Goal: Obtain resource: Obtain resource

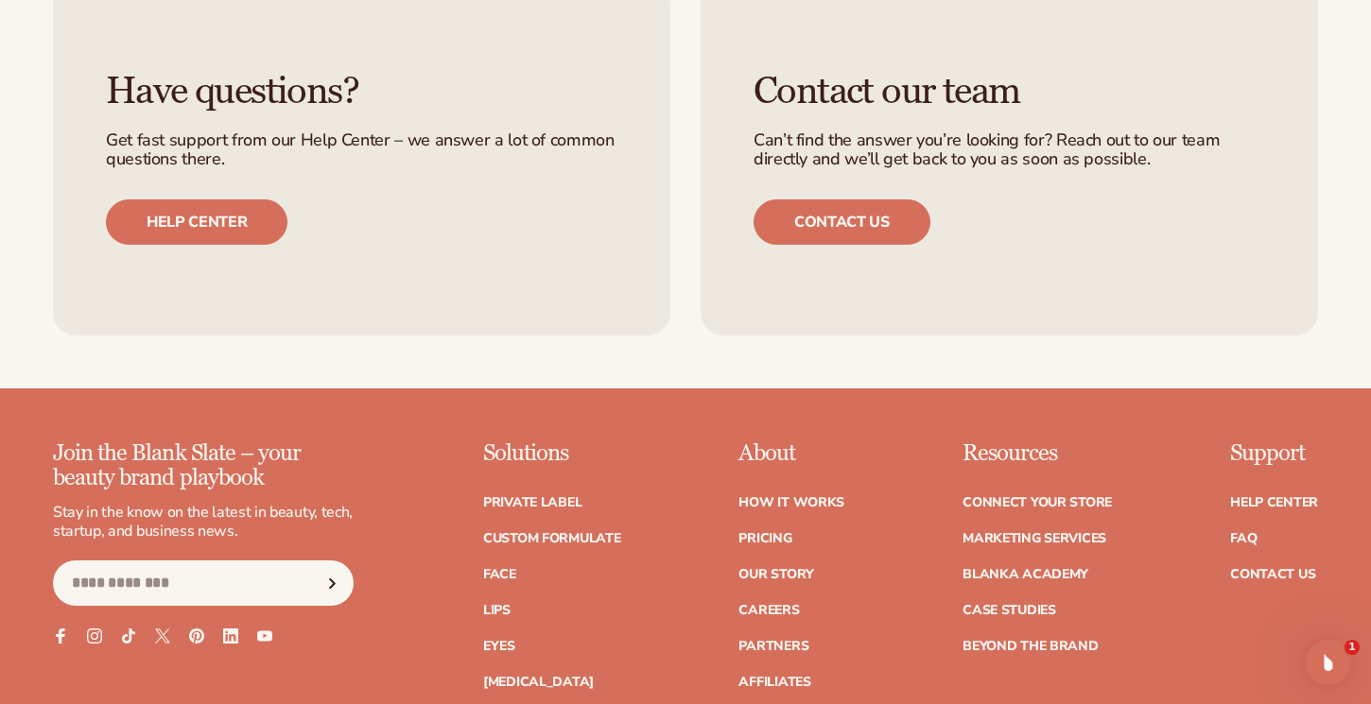
scroll to position [7632, 0]
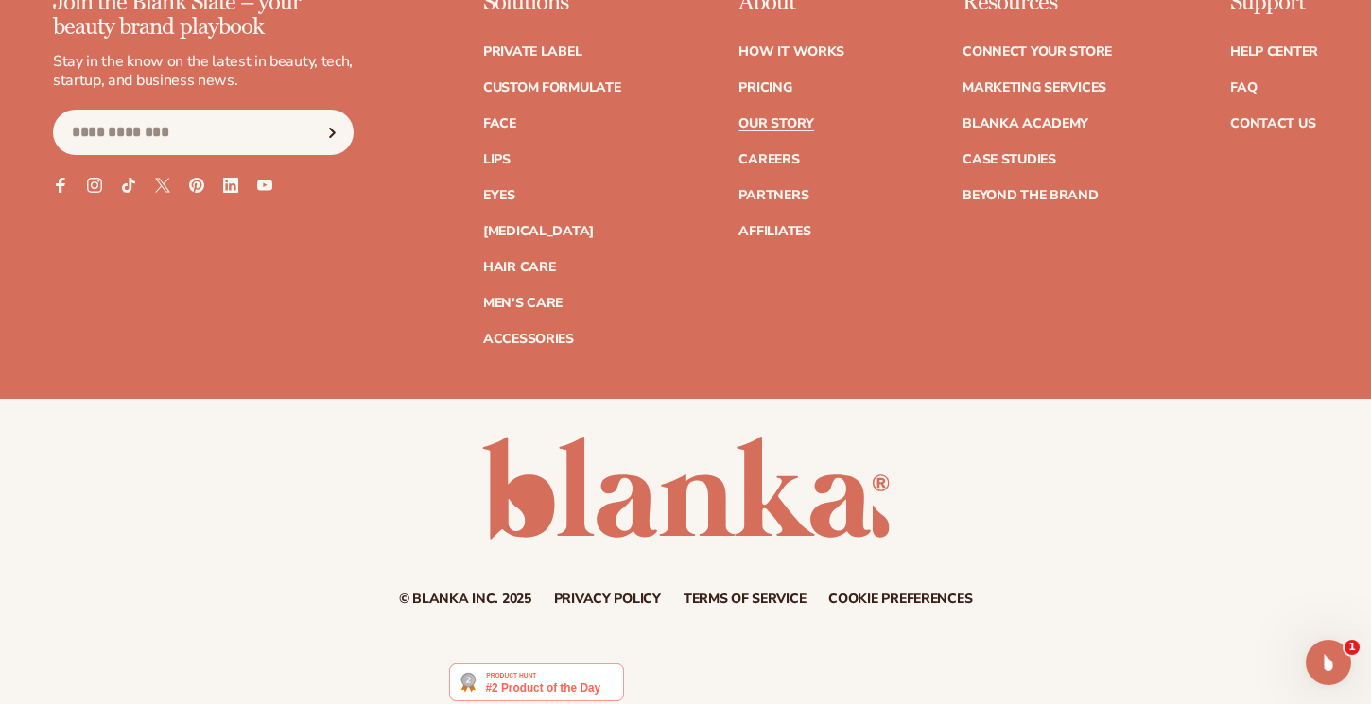
click at [795, 117] on link "Our Story" at bounding box center [776, 123] width 75 height 13
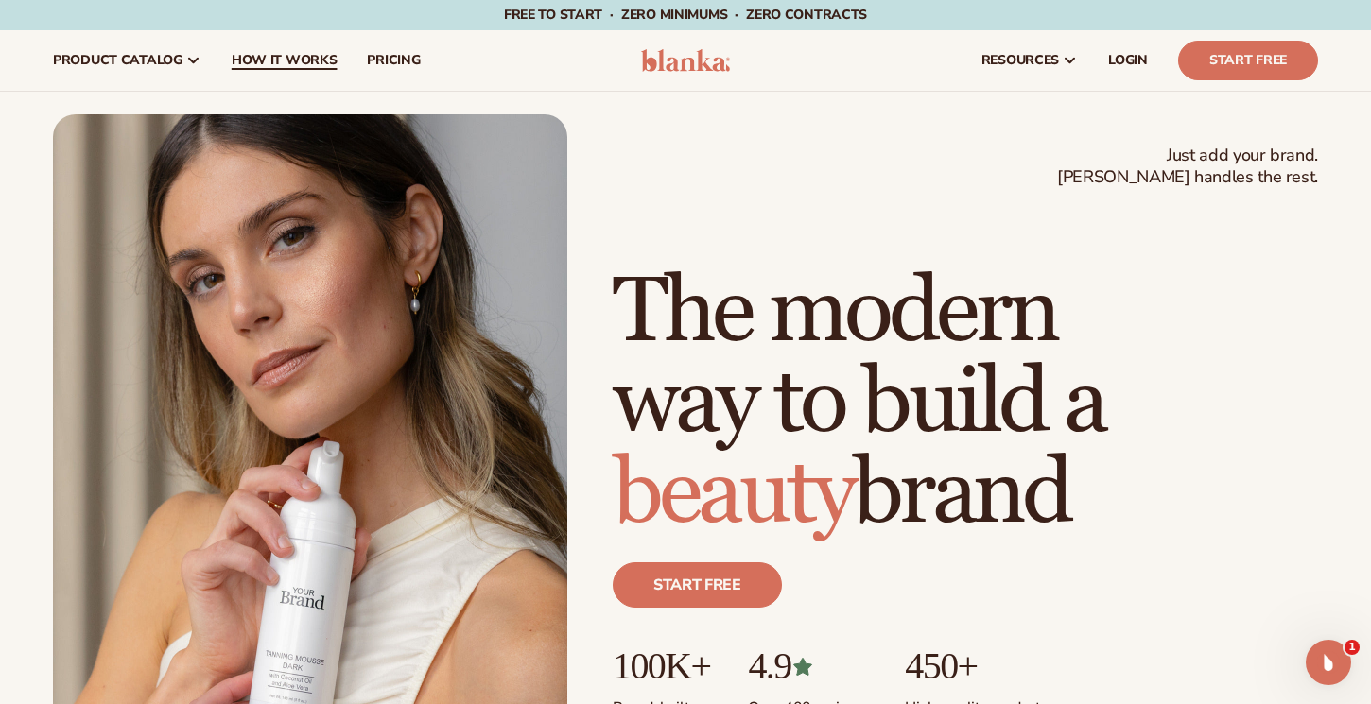
click at [292, 48] on link "How It Works" at bounding box center [285, 60] width 136 height 61
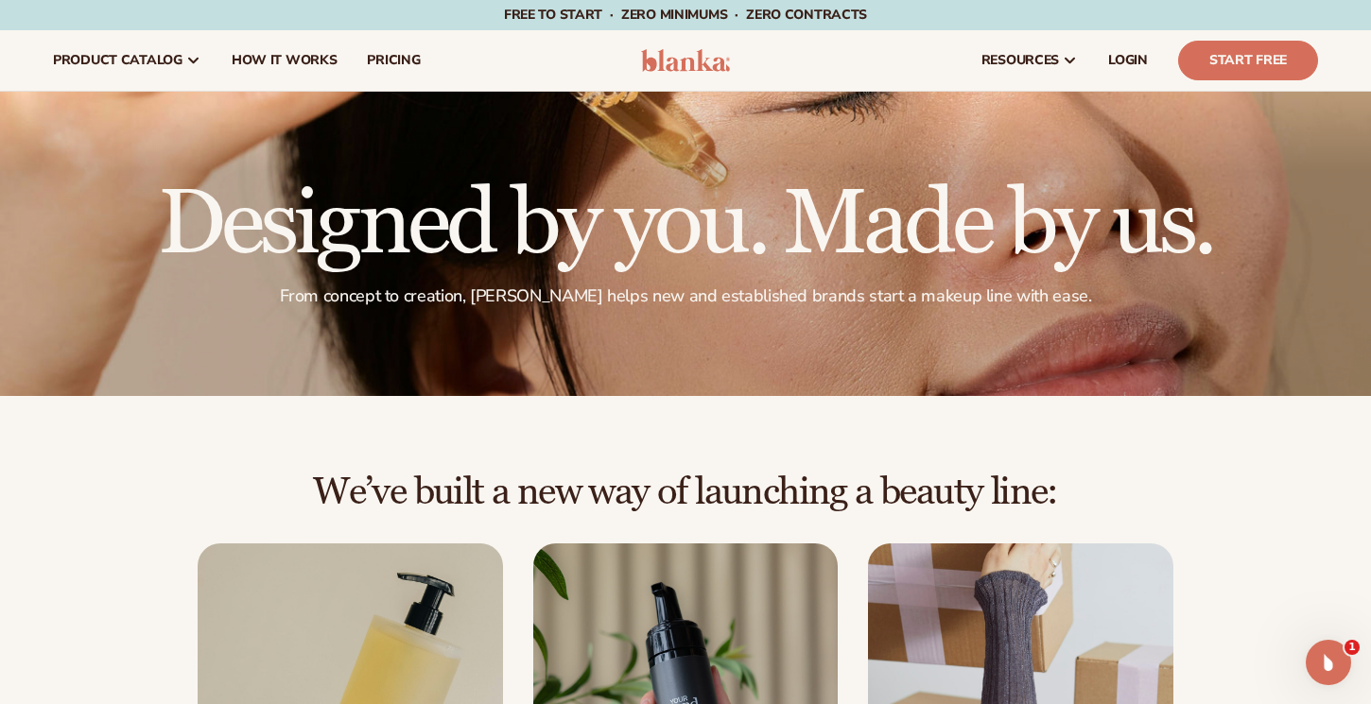
click at [673, 50] on img at bounding box center [686, 60] width 90 height 23
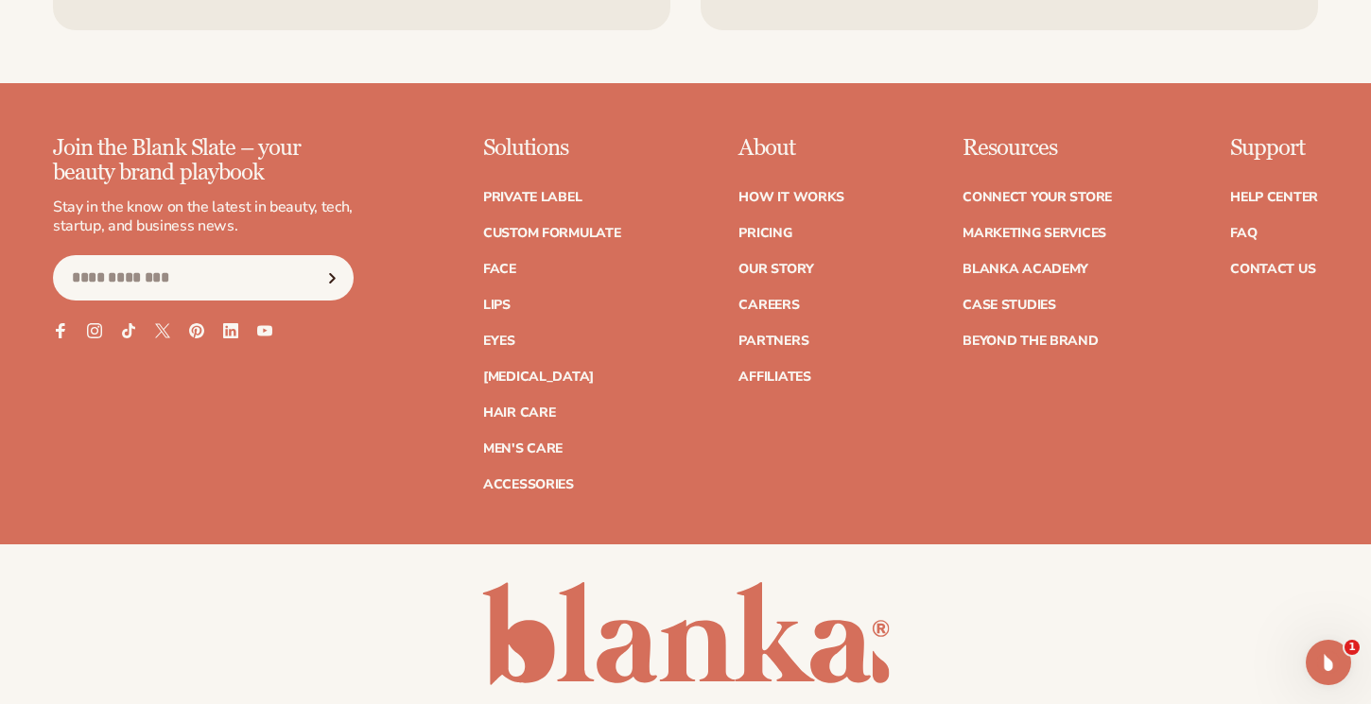
scroll to position [7508, 0]
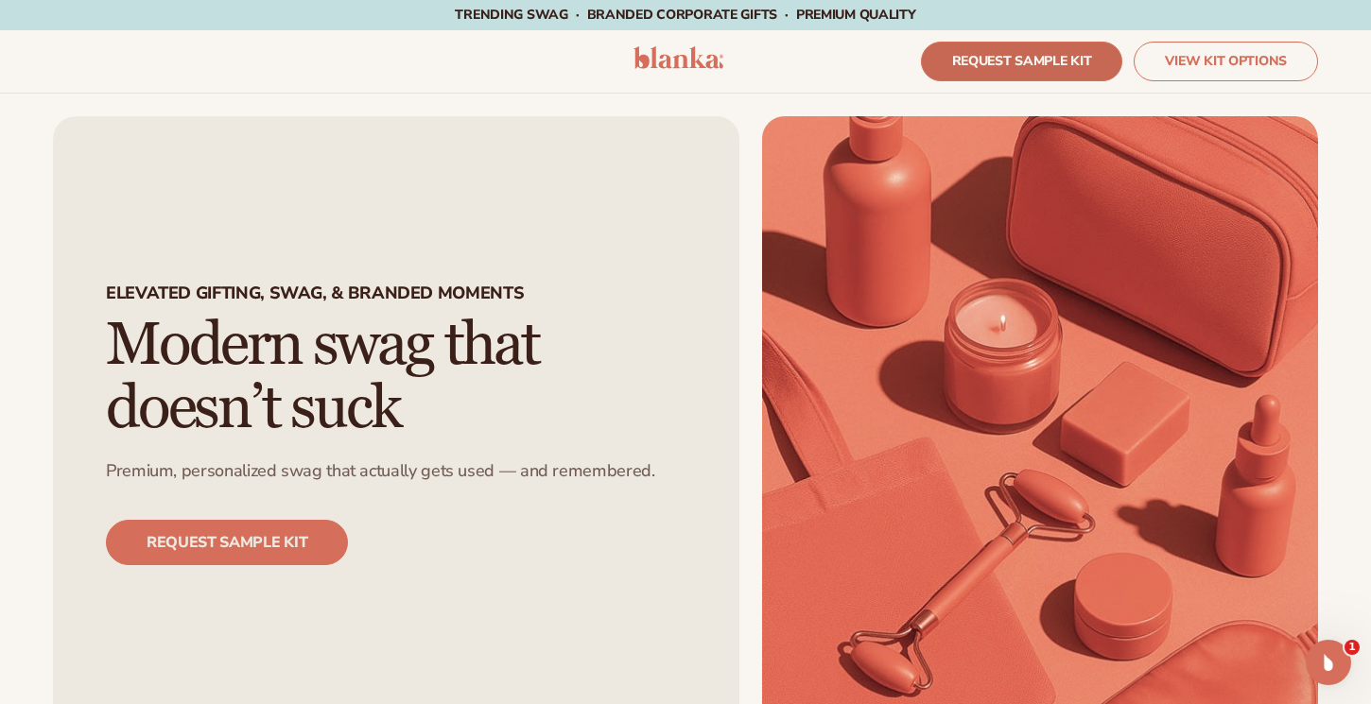
click at [968, 68] on link "REQUEST SAMPLE KIT" at bounding box center [1022, 62] width 202 height 40
click at [988, 63] on link "REQUEST SAMPLE KIT" at bounding box center [1022, 62] width 202 height 40
